Goal: Task Accomplishment & Management: Complete application form

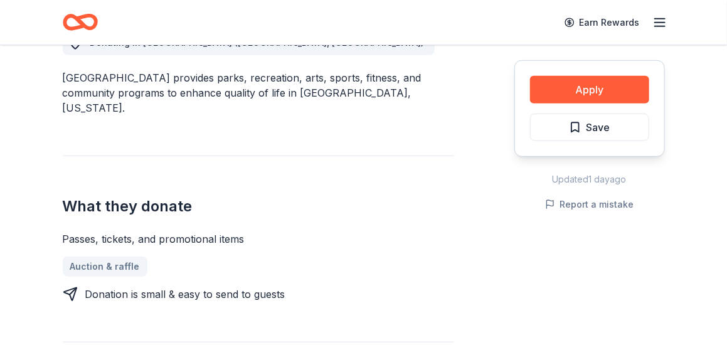
scroll to position [382, 0]
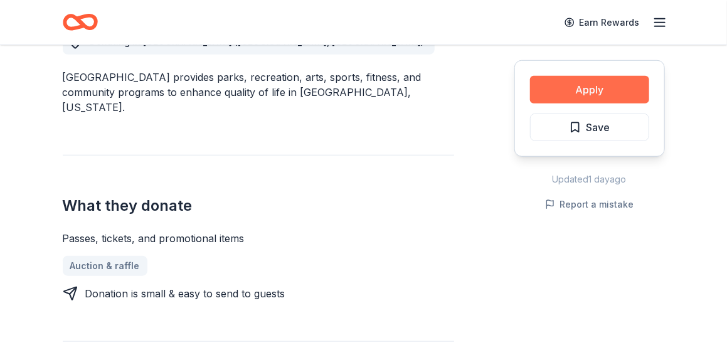
click at [620, 88] on button "Apply" at bounding box center [589, 90] width 119 height 28
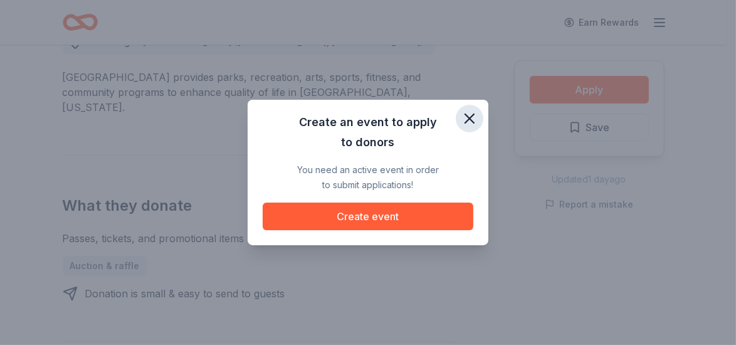
click at [470, 120] on icon "button" at bounding box center [469, 118] width 9 height 9
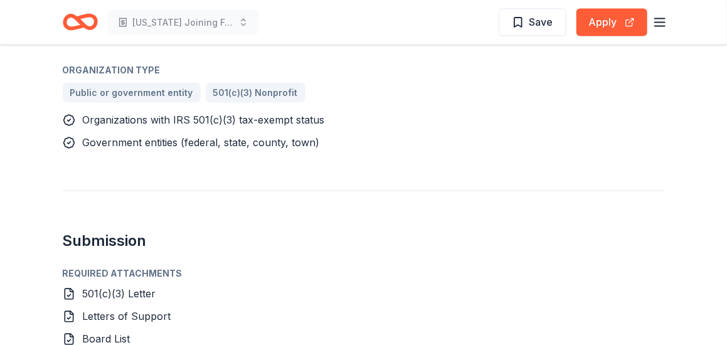
scroll to position [826, 0]
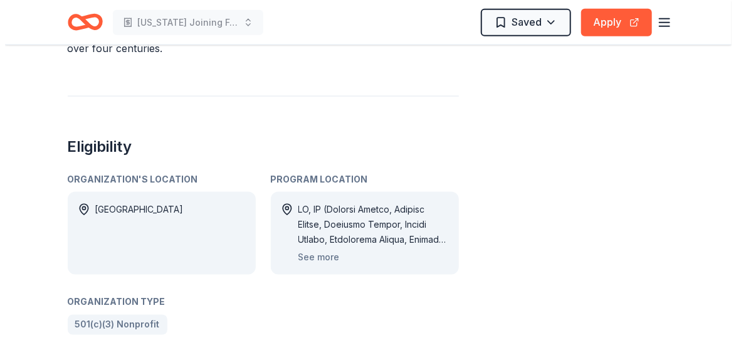
scroll to position [677, 0]
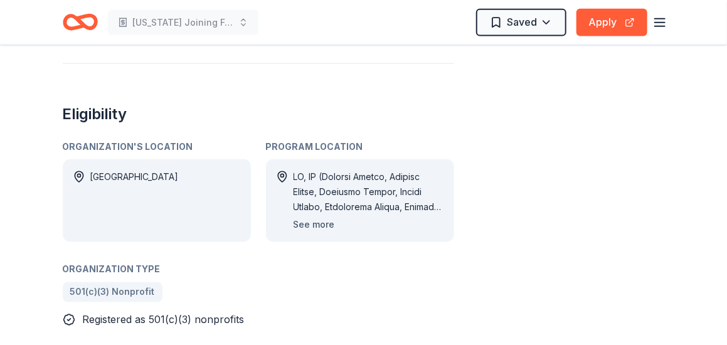
click at [310, 217] on button "See more" at bounding box center [313, 224] width 41 height 15
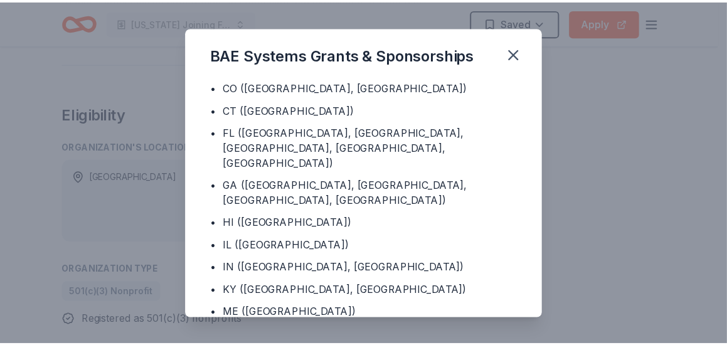
scroll to position [154, 0]
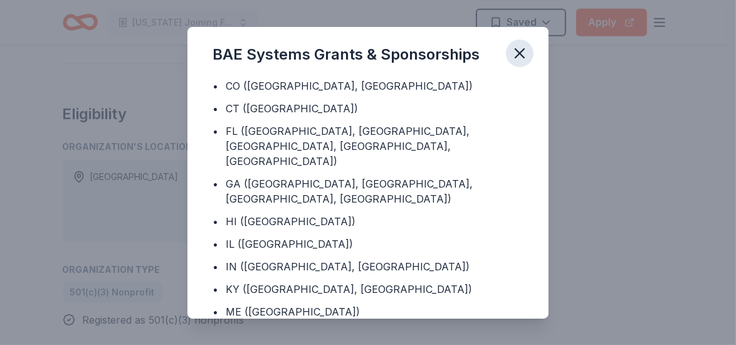
click at [520, 56] on icon "button" at bounding box center [520, 54] width 18 height 18
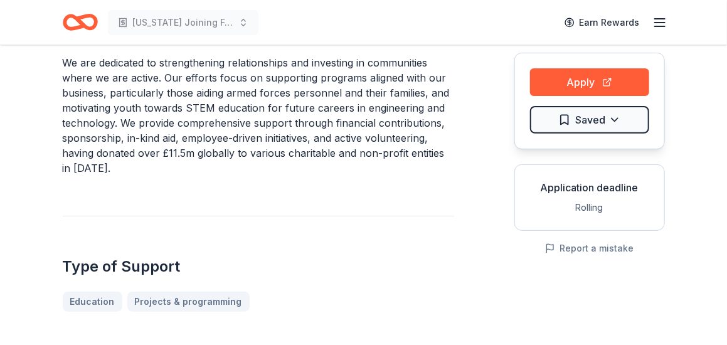
scroll to position [0, 0]
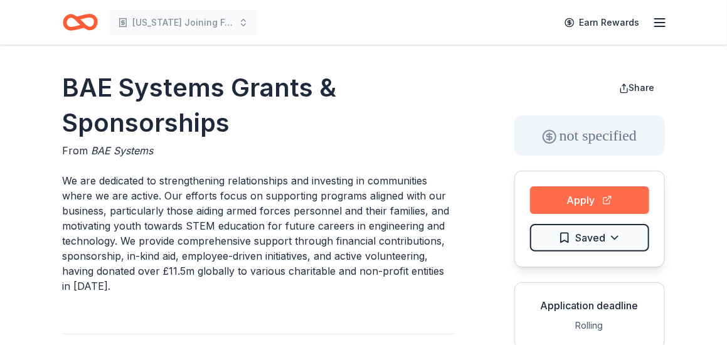
click at [560, 202] on button "Apply" at bounding box center [589, 200] width 119 height 28
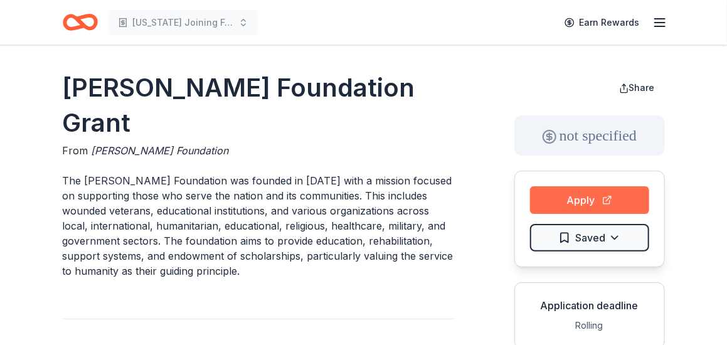
click at [577, 197] on button "Apply" at bounding box center [589, 200] width 119 height 28
